Goal: Transaction & Acquisition: Subscribe to service/newsletter

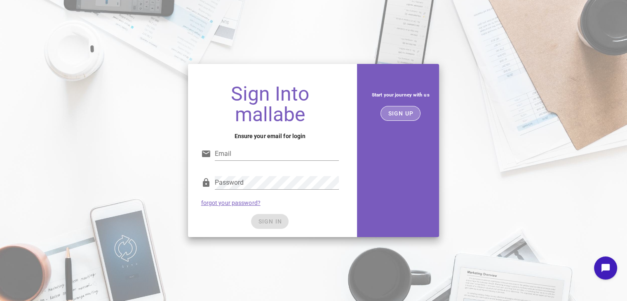
click at [406, 113] on span "SIGN UP" at bounding box center [400, 113] width 26 height 7
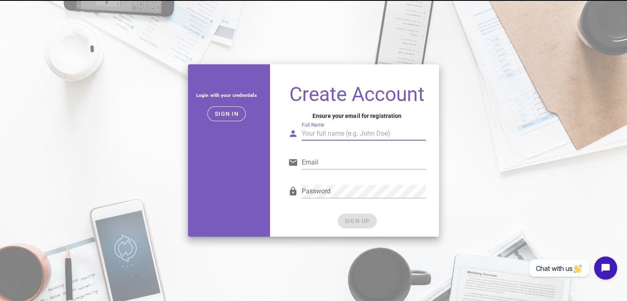
click at [326, 137] on input "Full Name" at bounding box center [364, 133] width 124 height 13
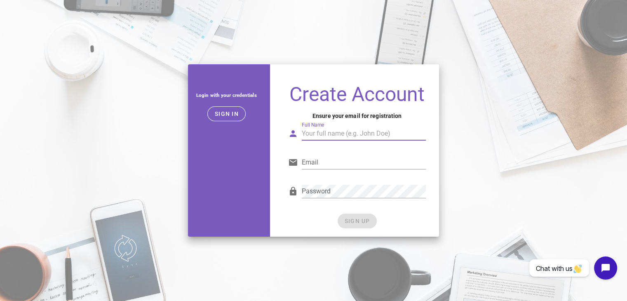
type input "O"
type input "[PERSON_NAME]"
type input "[EMAIL_ADDRESS][DOMAIN_NAME]"
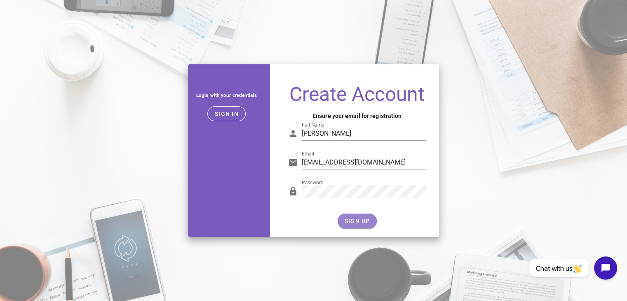
click at [351, 216] on button "SIGN UP" at bounding box center [357, 221] width 39 height 15
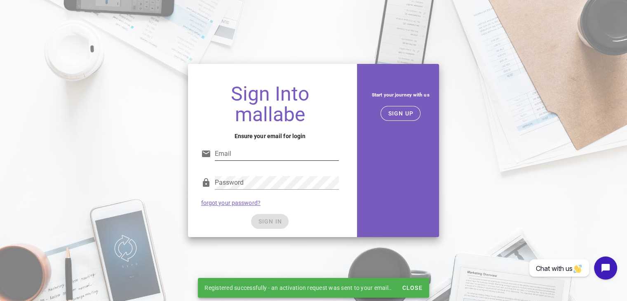
click at [250, 157] on input "Email" at bounding box center [277, 153] width 124 height 13
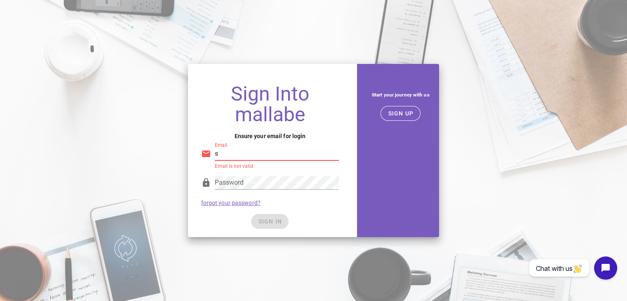
type input "[EMAIL_ADDRESS][DOMAIN_NAME]"
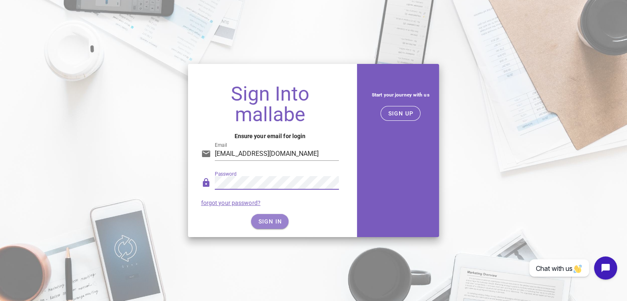
click at [276, 221] on span "SIGN IN" at bounding box center [270, 221] width 24 height 7
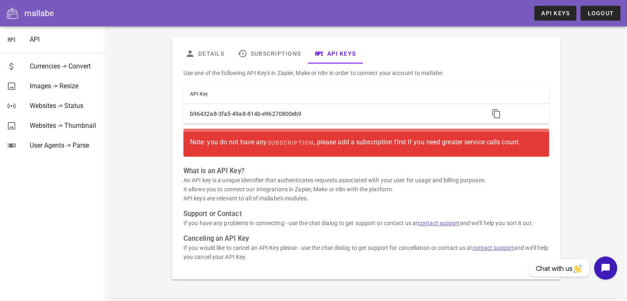
scroll to position [29, 0]
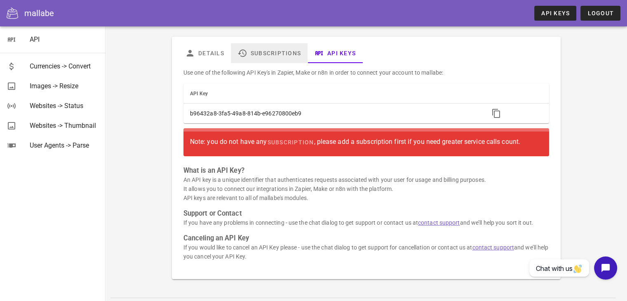
click at [275, 57] on link "Subscriptions" at bounding box center [269, 53] width 77 height 20
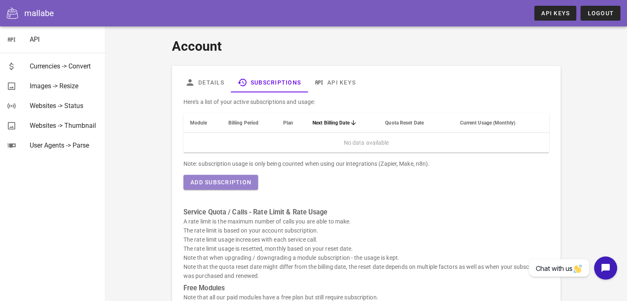
click at [240, 186] on button "Add Subscription" at bounding box center [220, 182] width 75 height 15
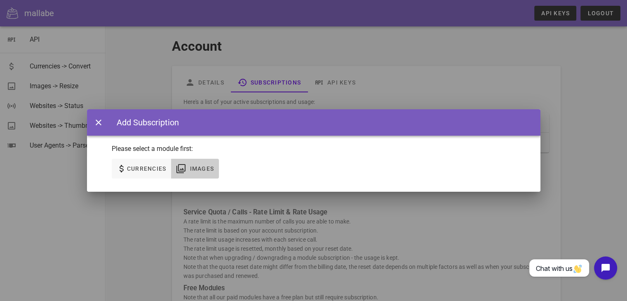
click at [194, 164] on span "Images" at bounding box center [195, 169] width 38 height 10
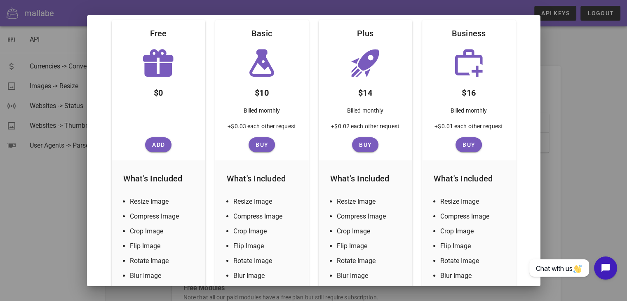
scroll to position [114, 0]
click at [158, 144] on span "Add" at bounding box center [158, 144] width 20 height 7
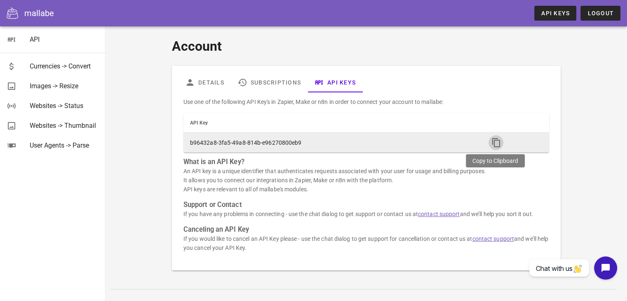
click at [493, 143] on icon "button" at bounding box center [496, 143] width 10 height 10
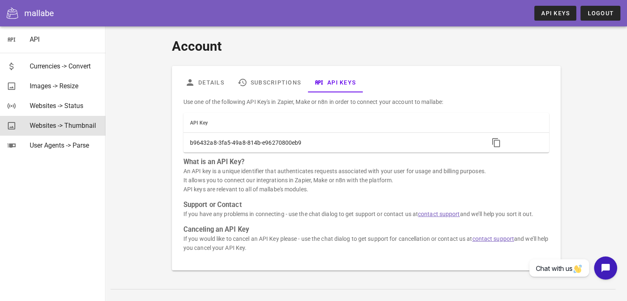
click at [56, 127] on div "Websites -> Thumbnail" at bounding box center [64, 126] width 69 height 8
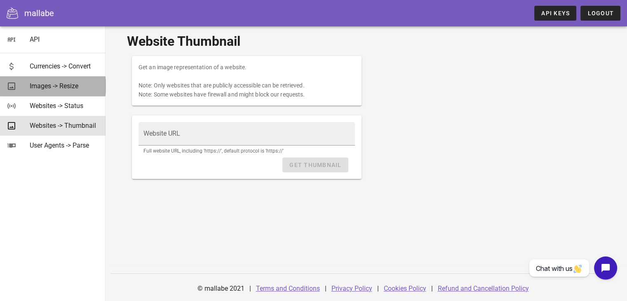
click at [41, 86] on div "Images -> Resize" at bounding box center [64, 86] width 69 height 8
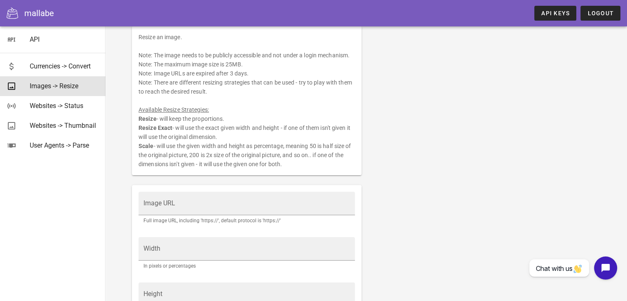
scroll to position [28, 0]
